Goal: Task Accomplishment & Management: Use online tool/utility

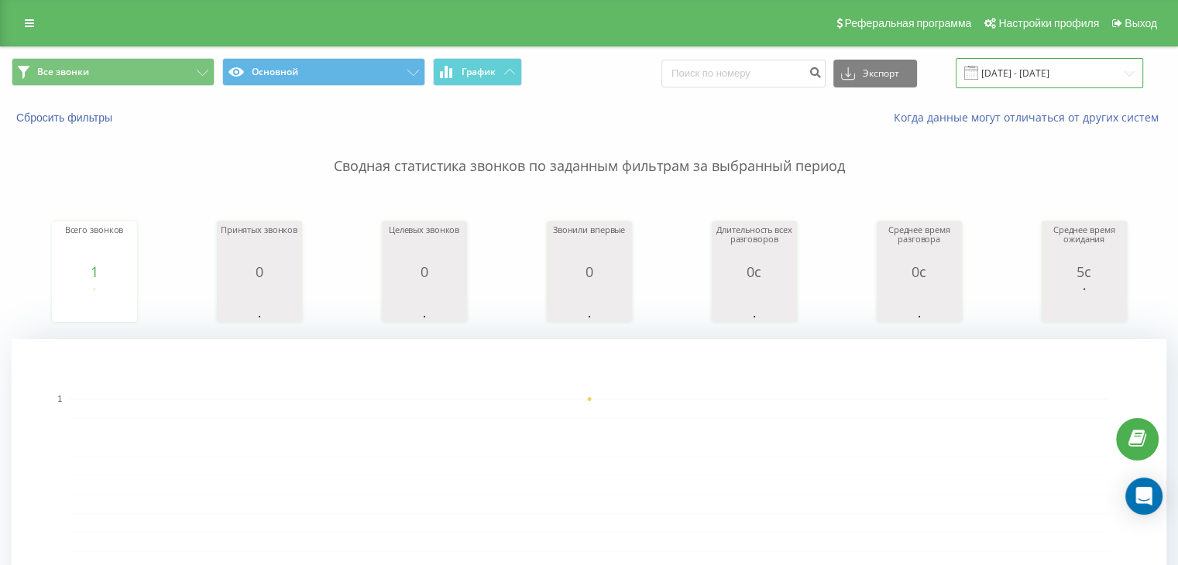
click at [1013, 66] on input "[DATE] - [DATE]" at bounding box center [1048, 73] width 187 height 30
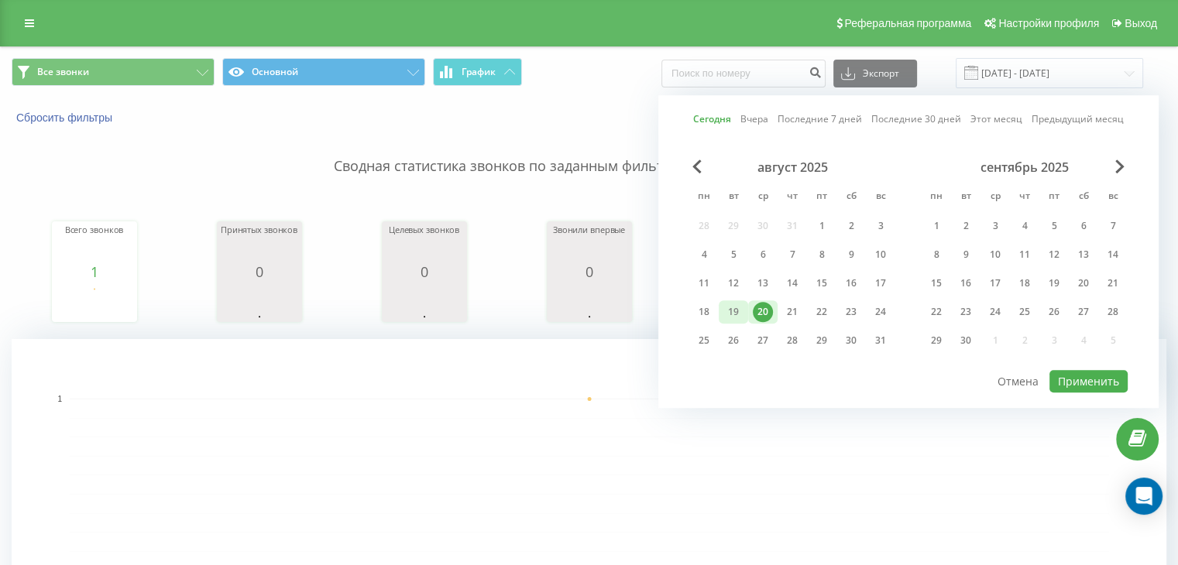
click at [733, 314] on div "19" at bounding box center [733, 312] width 20 height 20
click at [1089, 382] on button "Применить" at bounding box center [1088, 381] width 78 height 22
type input "[DATE] - [DATE]"
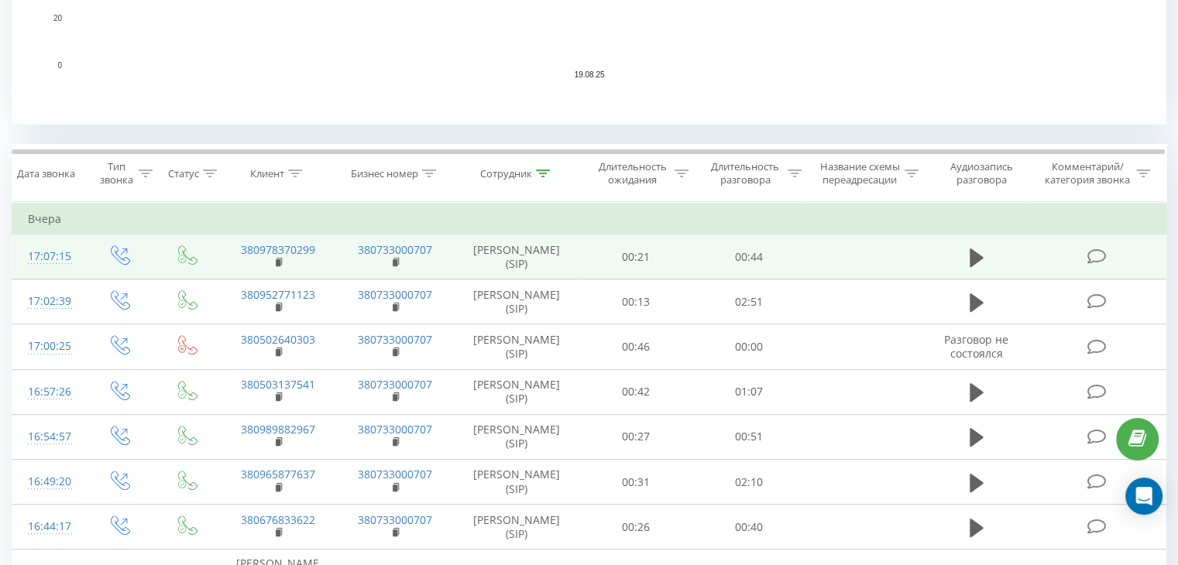
scroll to position [542, 0]
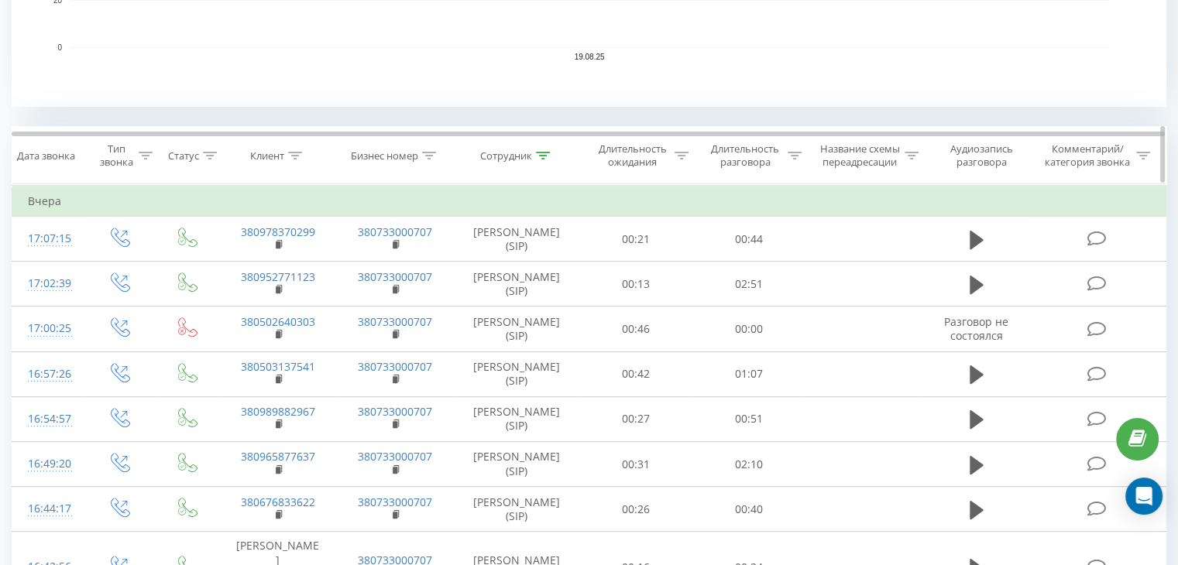
click at [540, 154] on icon at bounding box center [543, 156] width 14 height 8
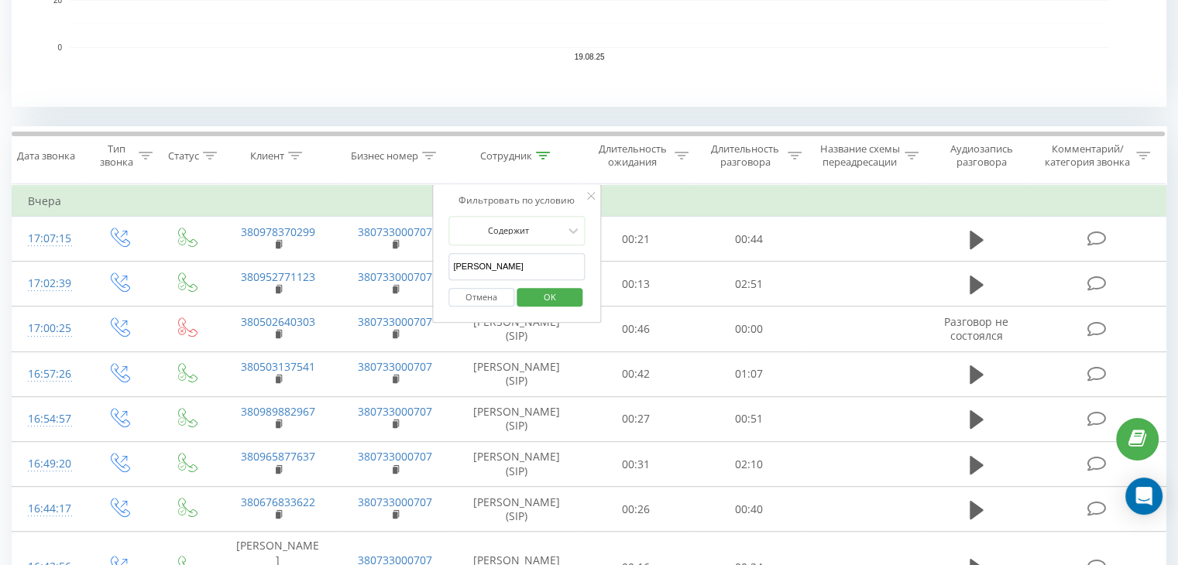
click at [533, 261] on input "[PERSON_NAME]" at bounding box center [516, 266] width 136 height 27
type input "[PERSON_NAME]"
click at [571, 300] on button "OK" at bounding box center [549, 297] width 66 height 19
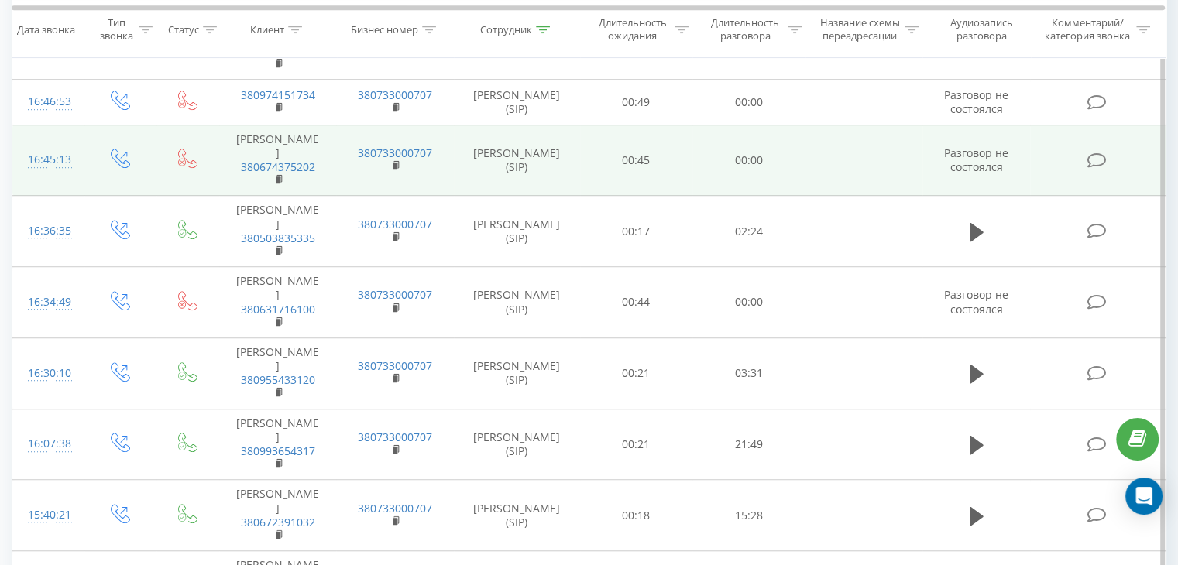
scroll to position [1068, 0]
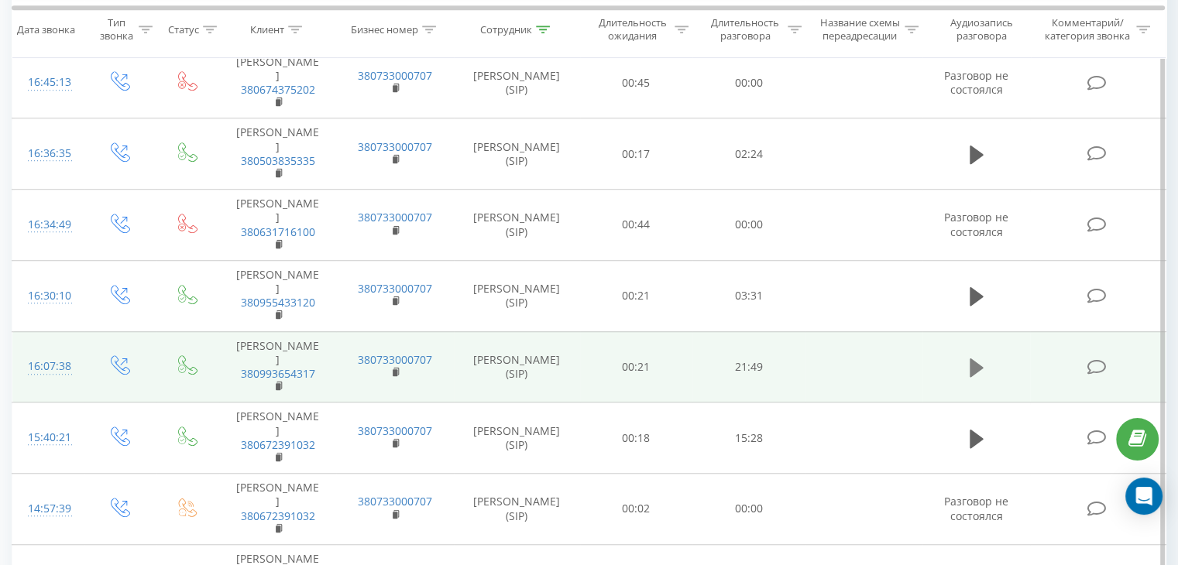
click at [973, 364] on icon at bounding box center [976, 367] width 14 height 19
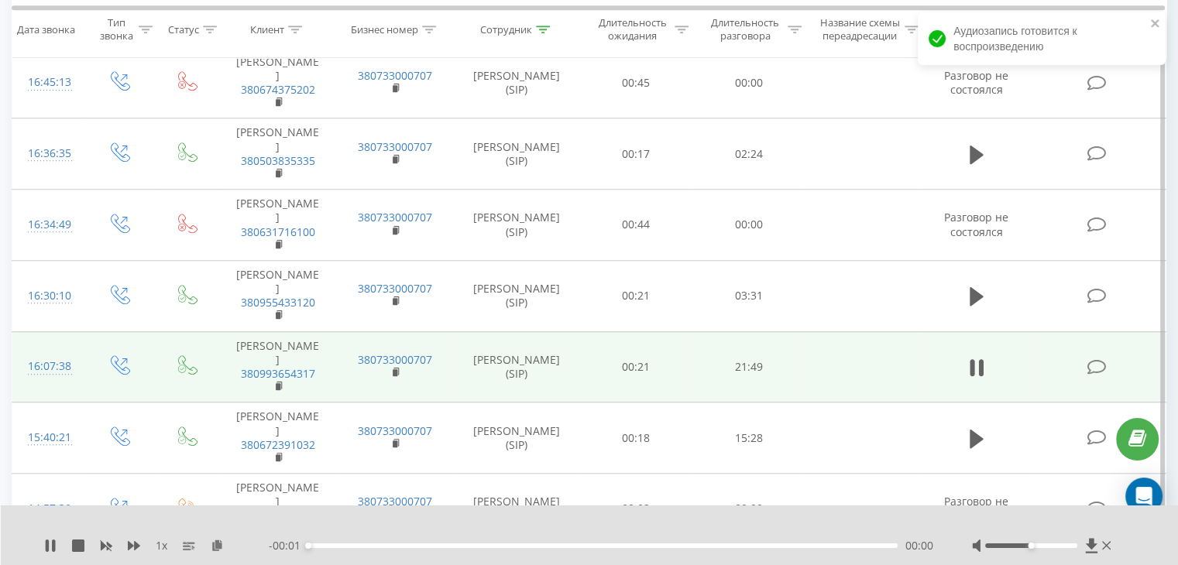
drag, startPoint x: 1038, startPoint y: 552, endPoint x: 1044, endPoint y: 544, distance: 9.9
click at [1044, 544] on div at bounding box center [1043, 545] width 142 height 15
drag, startPoint x: 1032, startPoint y: 547, endPoint x: 1084, endPoint y: 543, distance: 52.1
click at [1084, 543] on div at bounding box center [1043, 545] width 142 height 15
click at [409, 544] on div "00:20" at bounding box center [602, 546] width 589 height 5
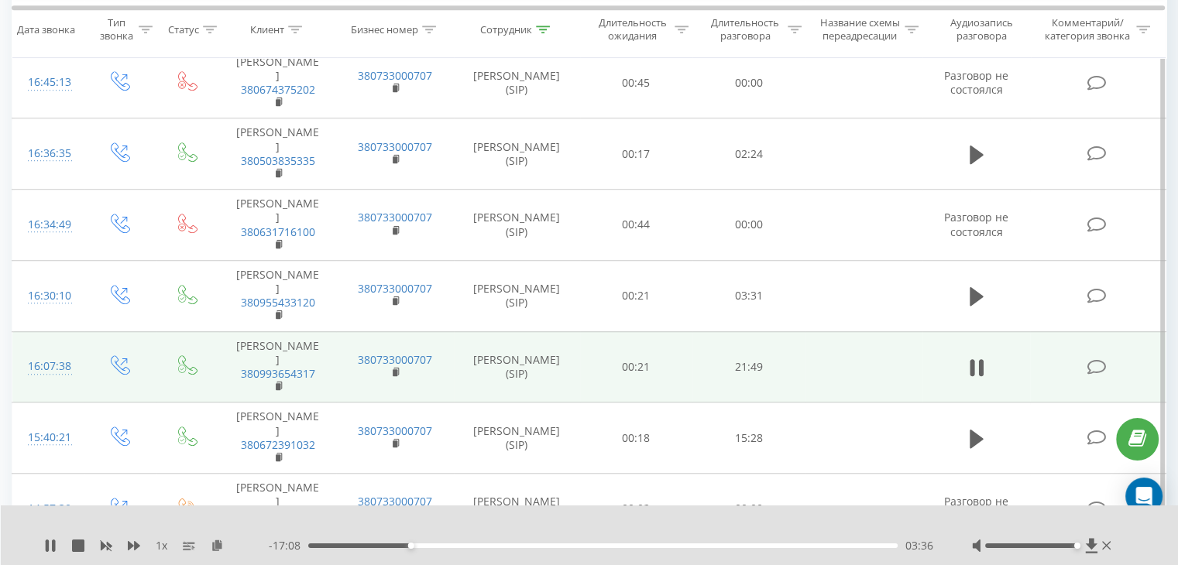
click at [475, 544] on div "03:36" at bounding box center [602, 546] width 589 height 5
click at [502, 546] on div "00:00" at bounding box center [602, 546] width 589 height 5
click at [55, 541] on icon at bounding box center [53, 546] width 3 height 12
